Goal: Task Accomplishment & Management: Complete application form

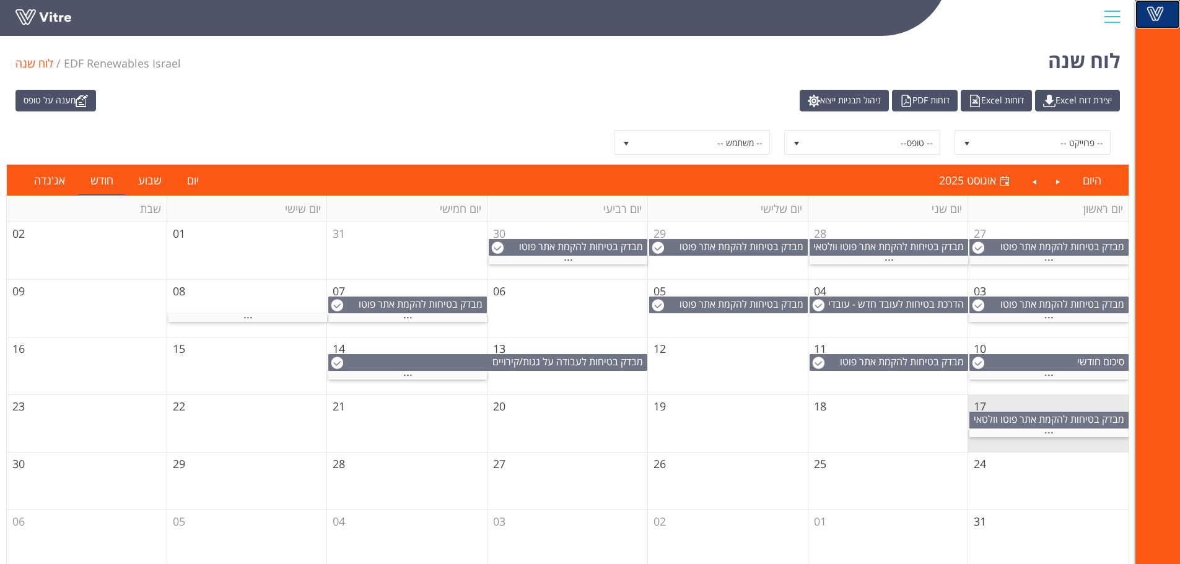
click at [1158, 12] on span at bounding box center [1155, 13] width 31 height 15
click at [1116, 15] on div at bounding box center [1112, 16] width 28 height 33
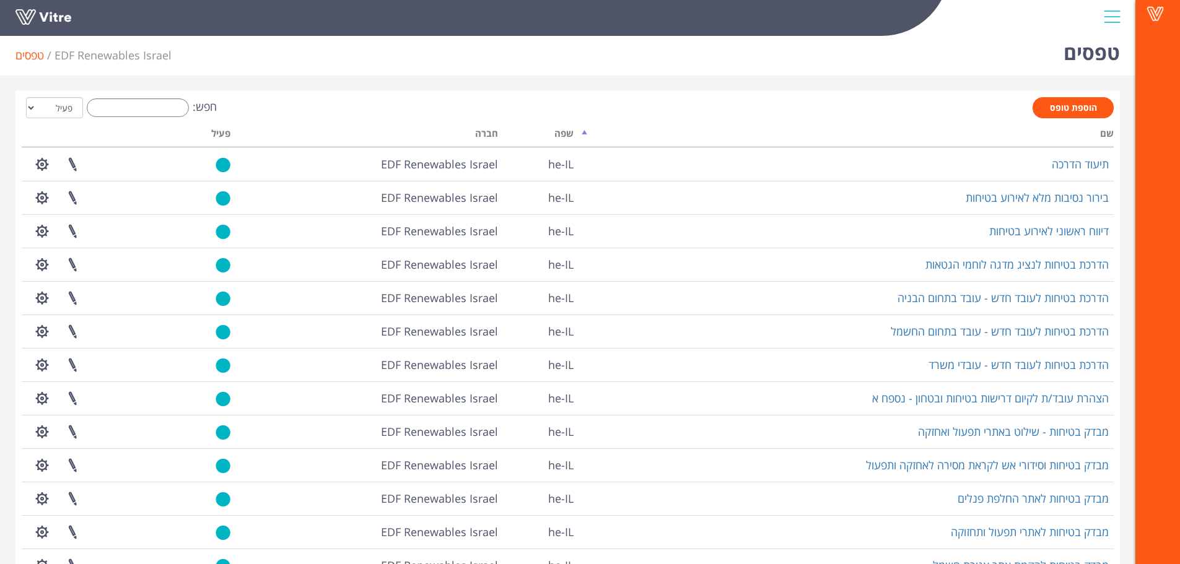
scroll to position [149, 0]
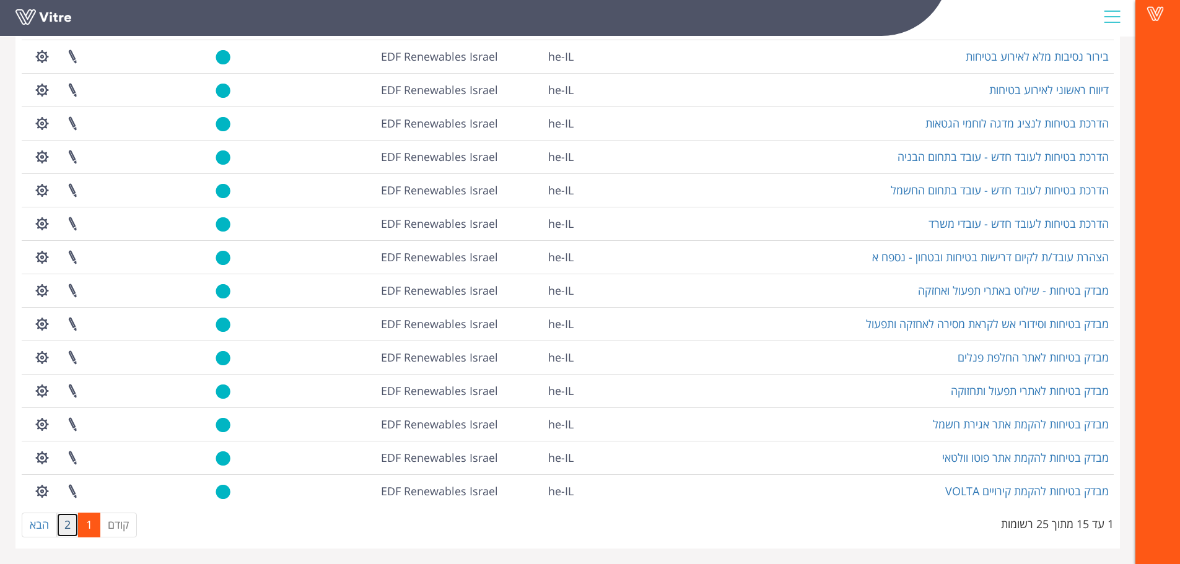
click at [62, 528] on link "2" at bounding box center [67, 525] width 22 height 25
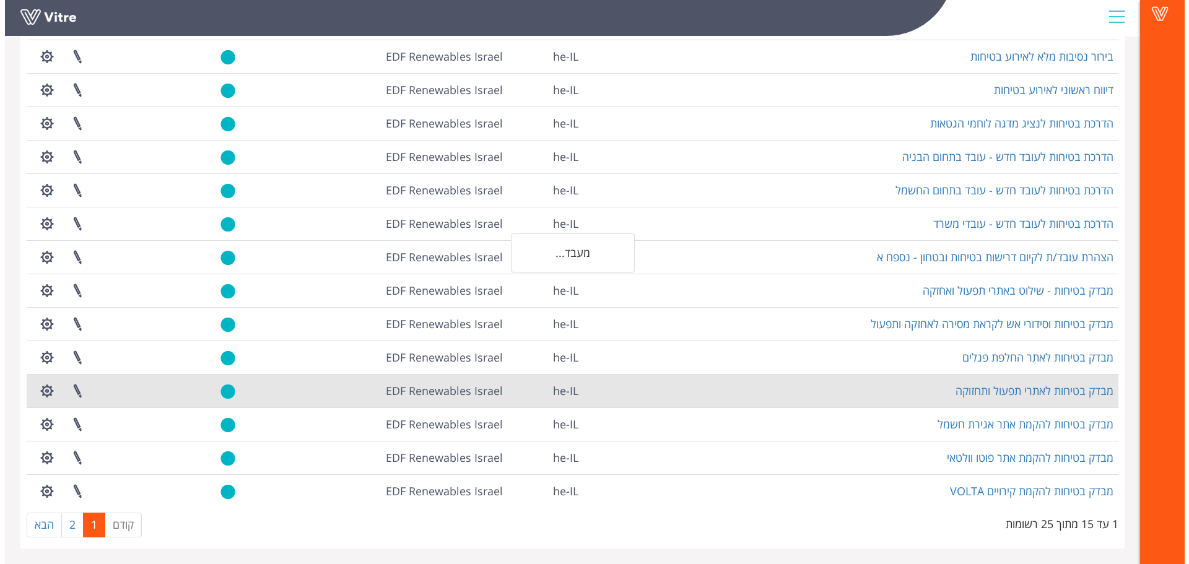
scroll to position [0, 0]
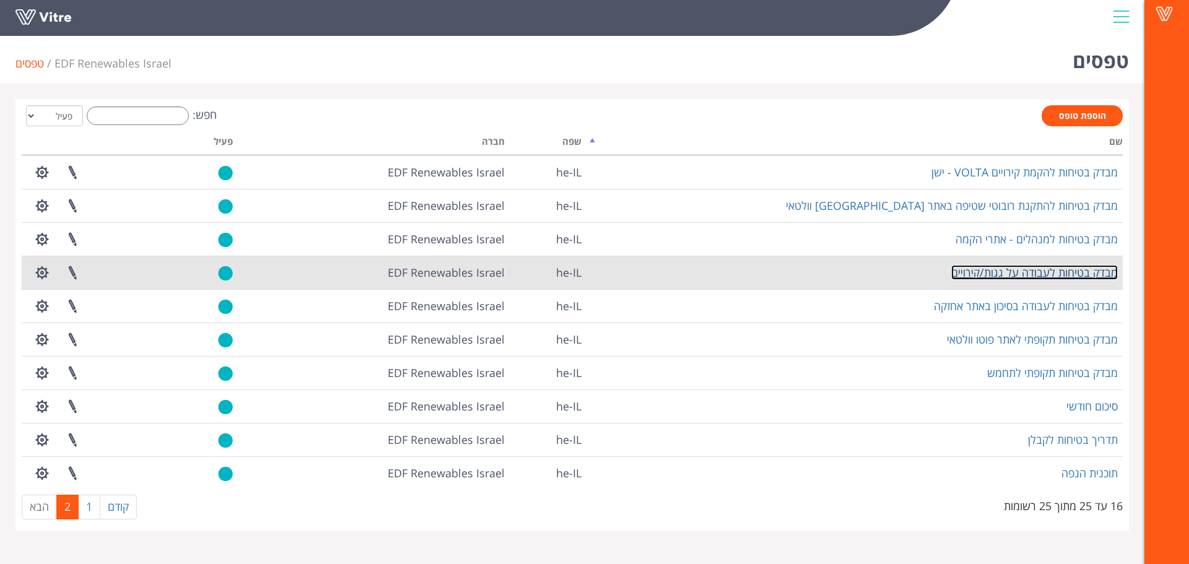
click at [1044, 274] on link "מבדק בטיחות לעבודה על גגות/קירויים" at bounding box center [1034, 272] width 167 height 15
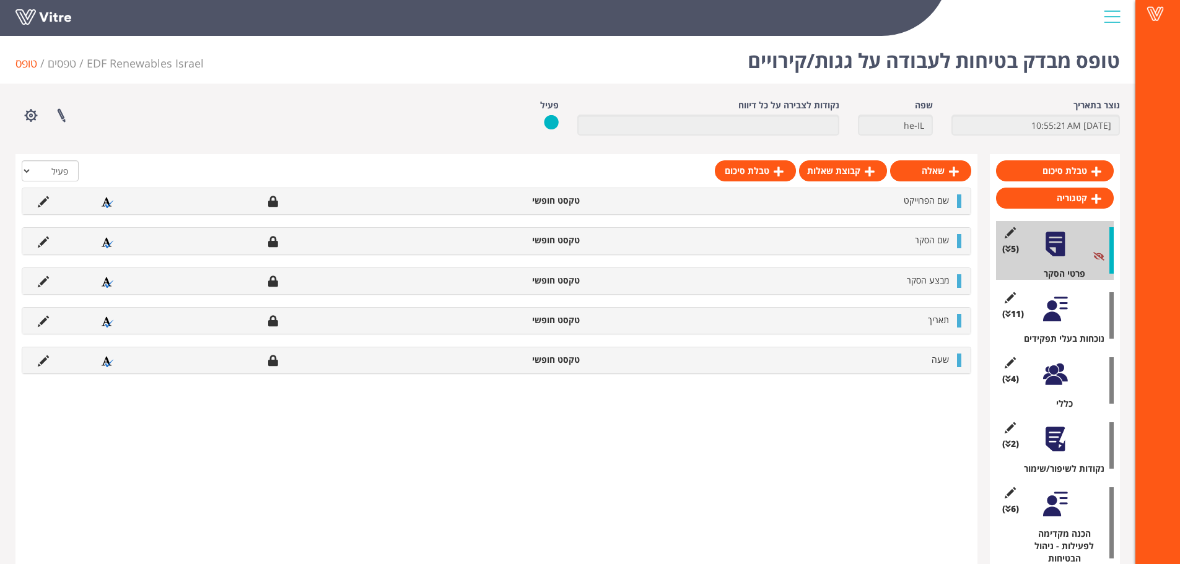
click at [1059, 311] on div at bounding box center [1055, 309] width 28 height 28
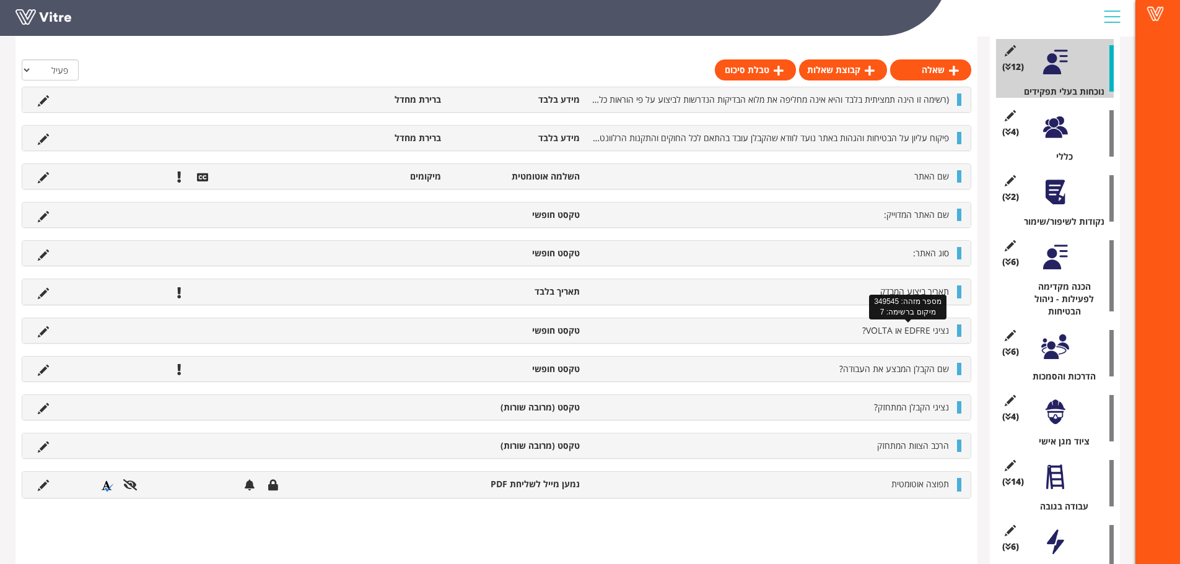
scroll to position [248, 0]
click at [42, 485] on icon at bounding box center [43, 484] width 11 height 11
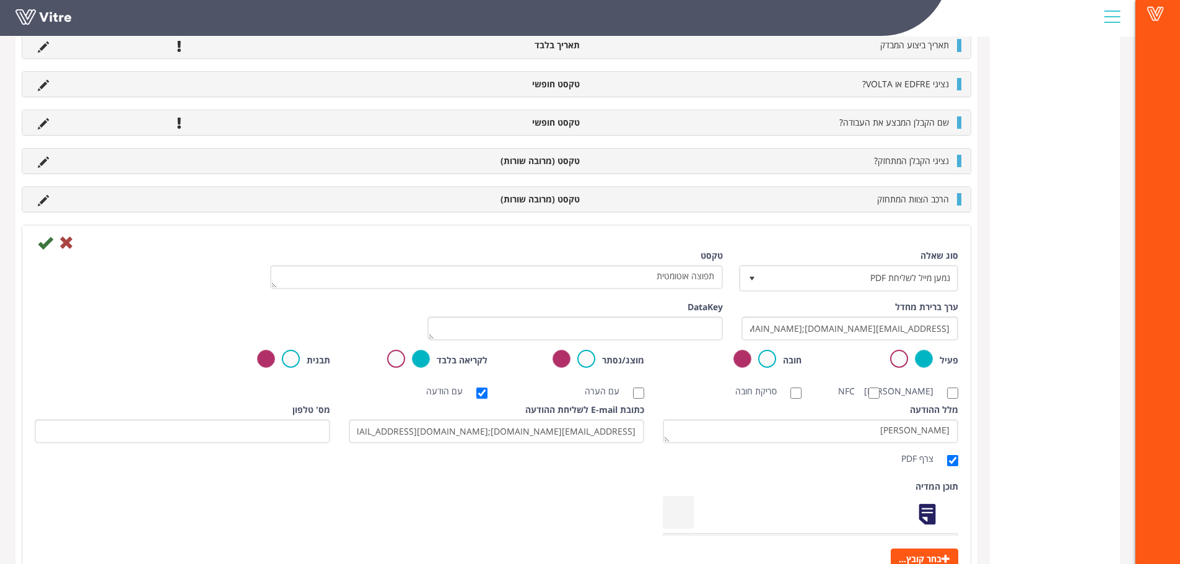
scroll to position [1425, 0]
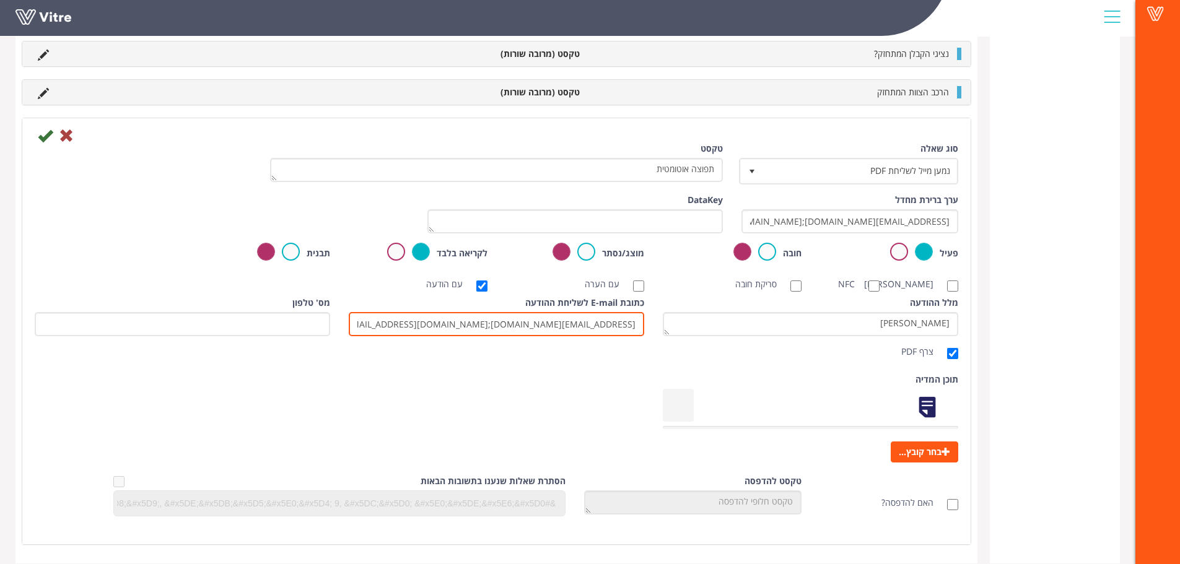
click at [515, 336] on input "yaniv.vahaba@edf-re.co.il;assaf.rosenberg@volta.solar;dor.tabib@volta.solar;era…" at bounding box center [496, 324] width 295 height 24
click at [454, 334] on input "yaniv.vahaba@edf-re.co.il;assaf.rosenberg@volta.solar;dor.tabib@volta.solar;era…" at bounding box center [496, 324] width 295 height 24
click at [501, 334] on input "yaniv.vahaba@edf-re.co.il;assaf.rosenberg@volta.solar;dor.tabib@volta.solar;era…" at bounding box center [496, 324] width 295 height 24
paste input "Anat.Shani@edf-re.co.il"
type input "l"
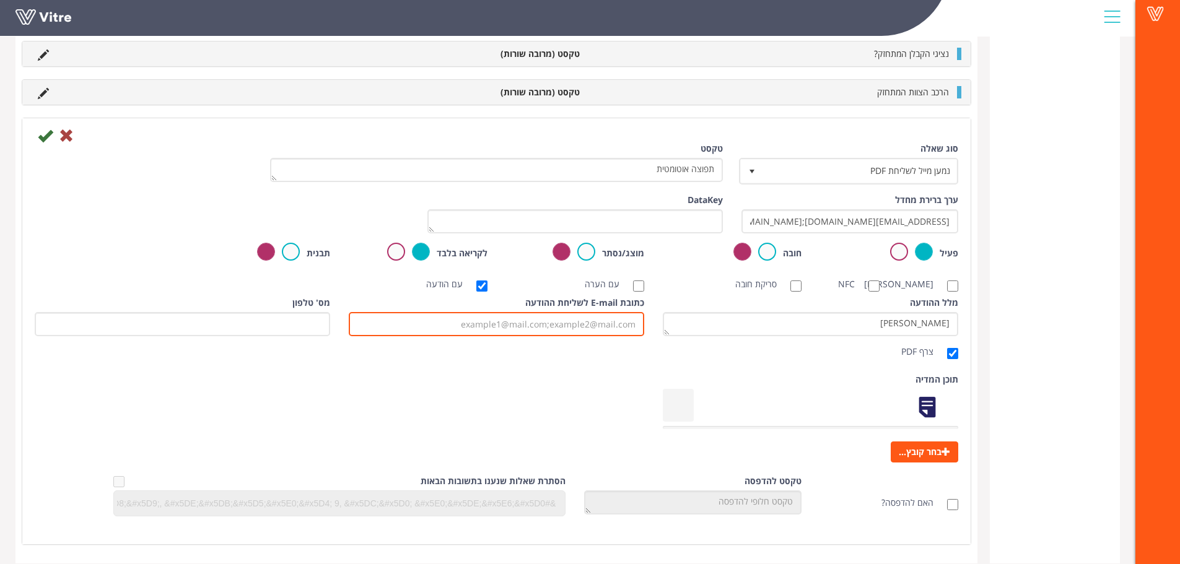
click at [517, 336] on input "כתובת E-mail לשליחת ההודעה" at bounding box center [496, 324] width 295 height 24
paste input "yaniv.vahaba@edf-re.co.il;assaf.rosenberg@volta.solar;dor.tabib@volta.solar;era…"
type input "yaniv.vahaba@edf-re.co.il;assaf.rosenberg@volta.solar;dor.tabib@volta.solar;era…"
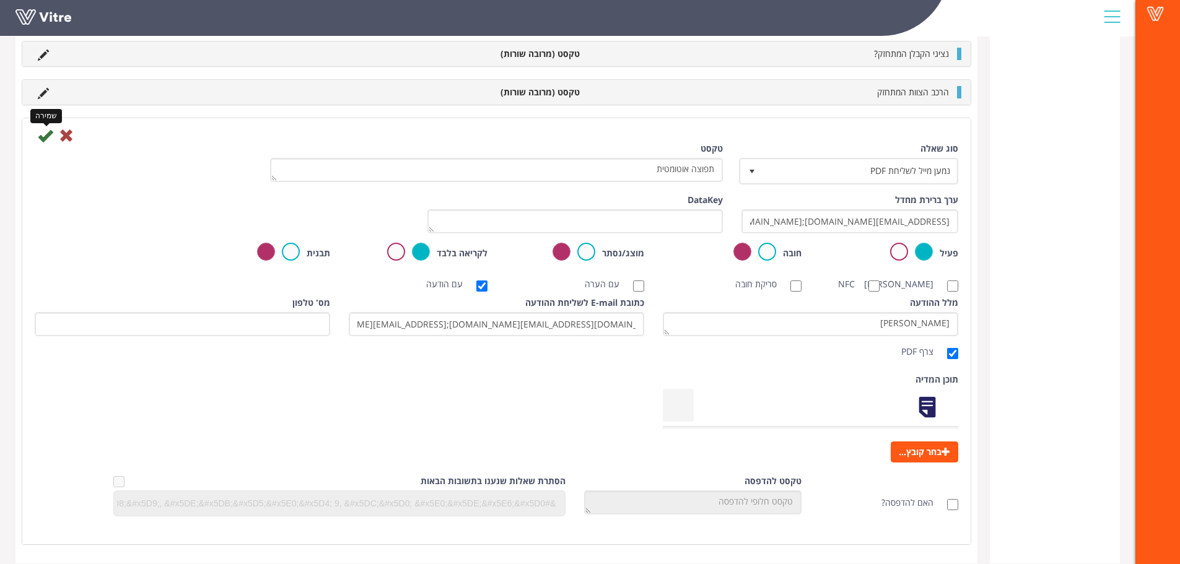
scroll to position [0, 0]
click at [47, 135] on icon at bounding box center [45, 135] width 15 height 15
